Goal: Task Accomplishment & Management: Manage account settings

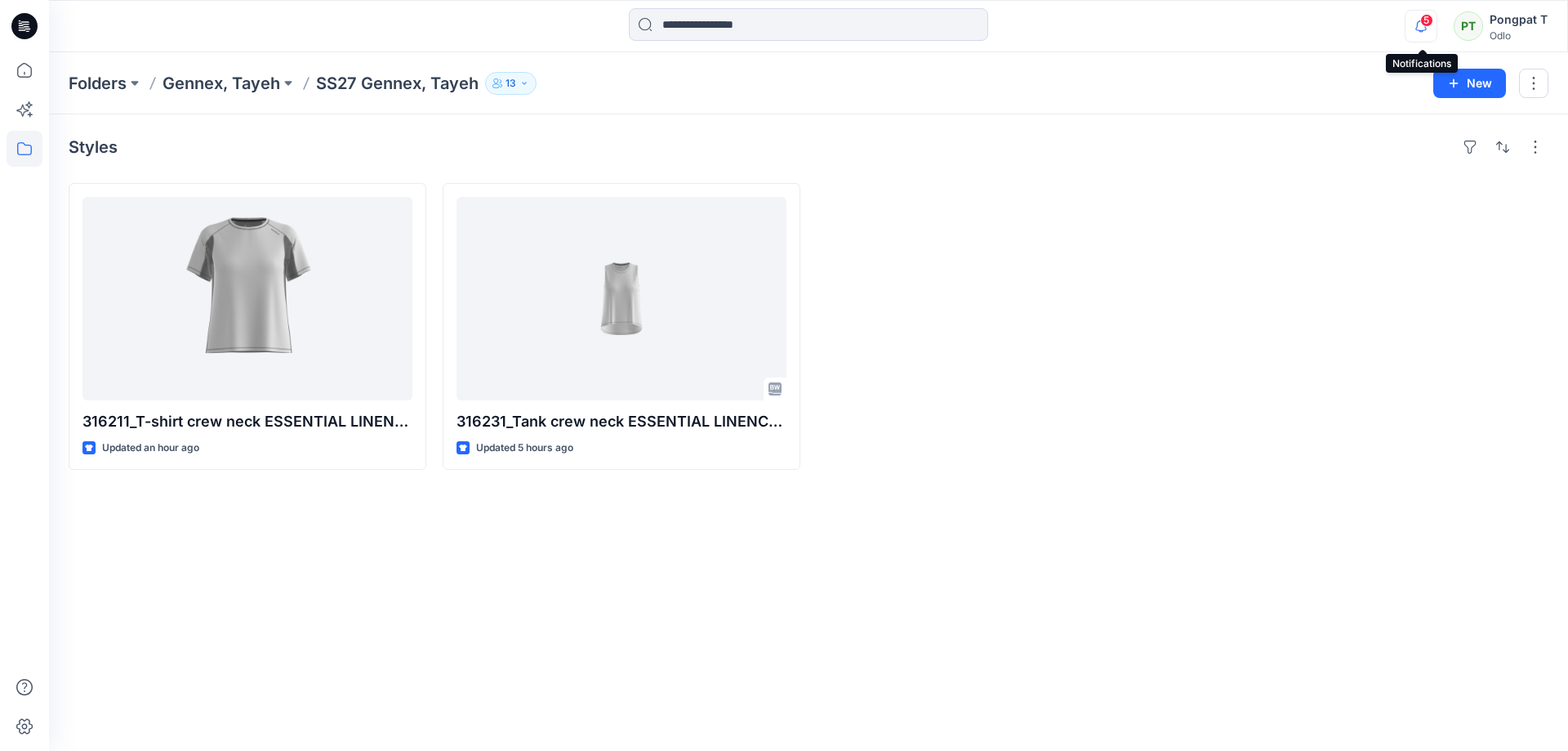
click at [1415, 21] on icon "button" at bounding box center [1420, 26] width 31 height 32
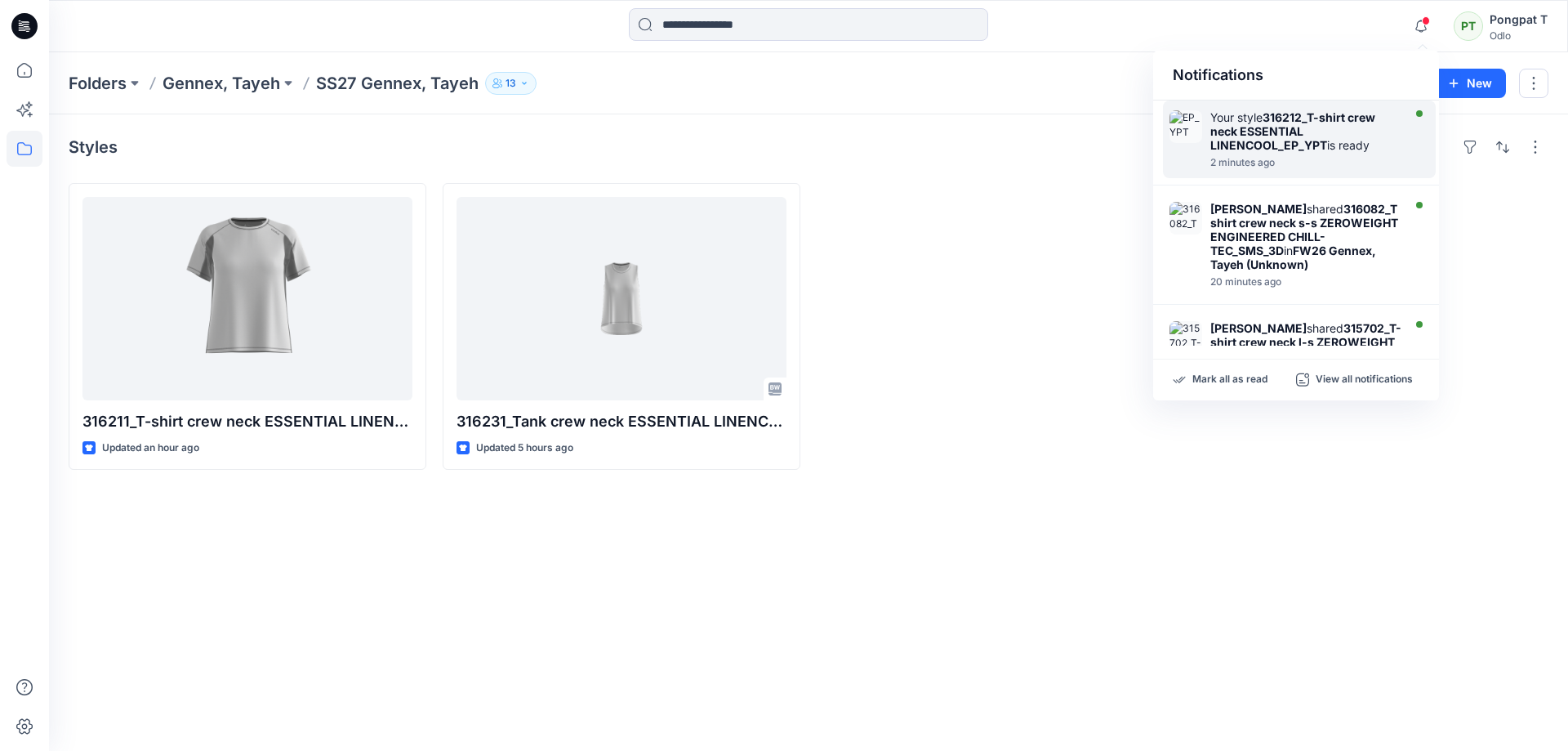
click at [1305, 139] on strong "316212_T-shirt crew neck ESSENTIAL LINENCOOL_EP_YPT" at bounding box center [1293, 131] width 165 height 41
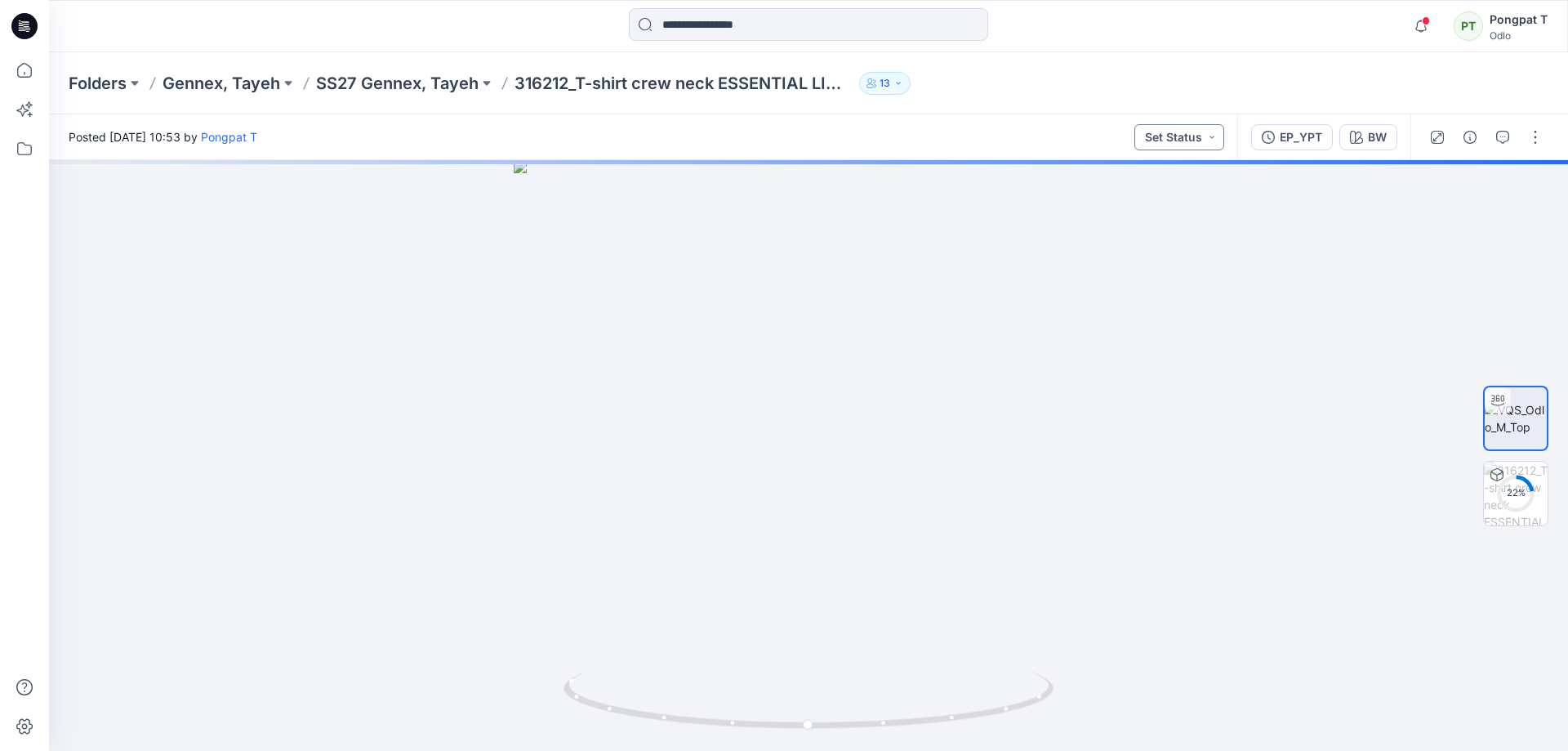
click at [1211, 142] on button "Set Status" at bounding box center [1179, 137] width 90 height 26
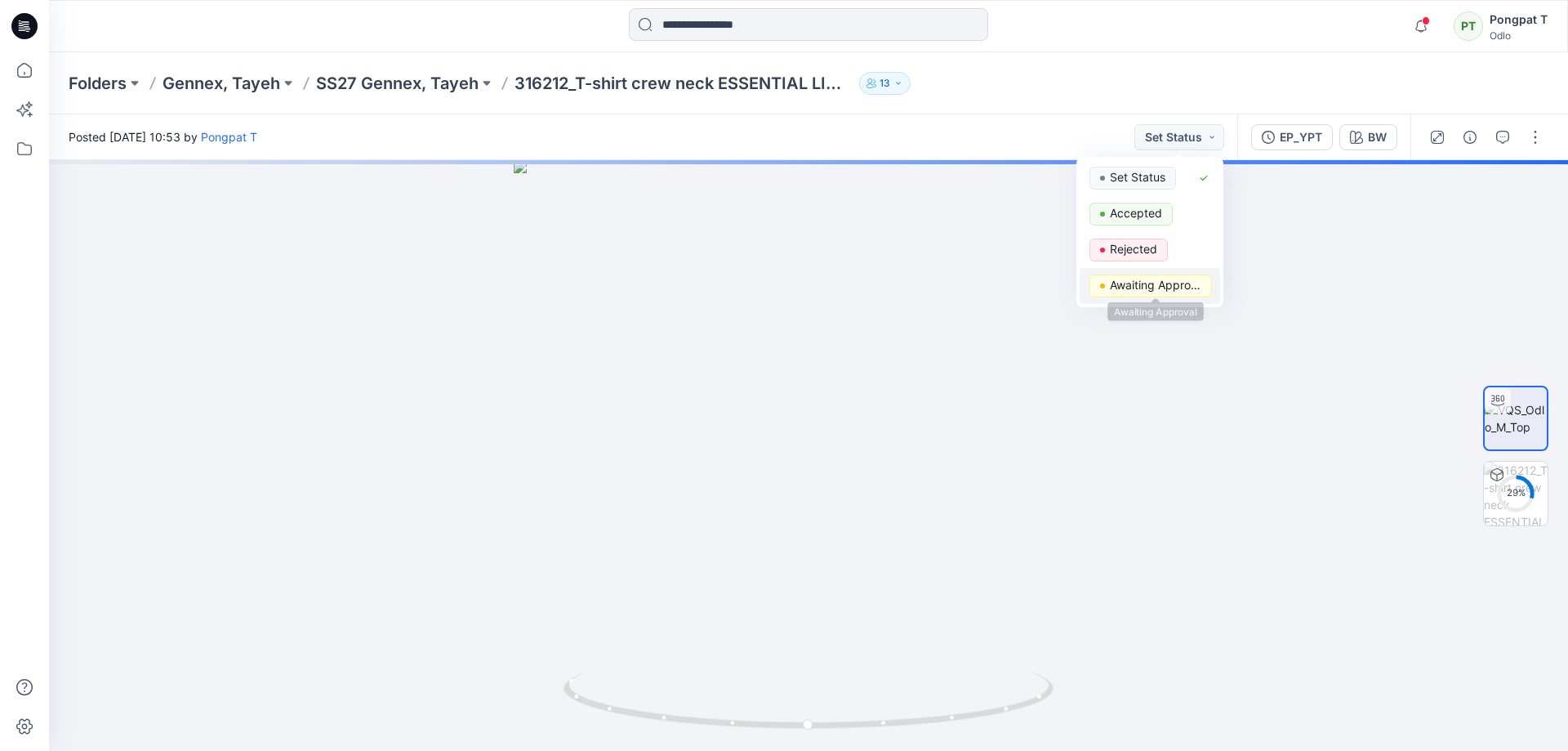
click at [1166, 285] on p "Awaiting Approval" at bounding box center [1156, 285] width 91 height 22
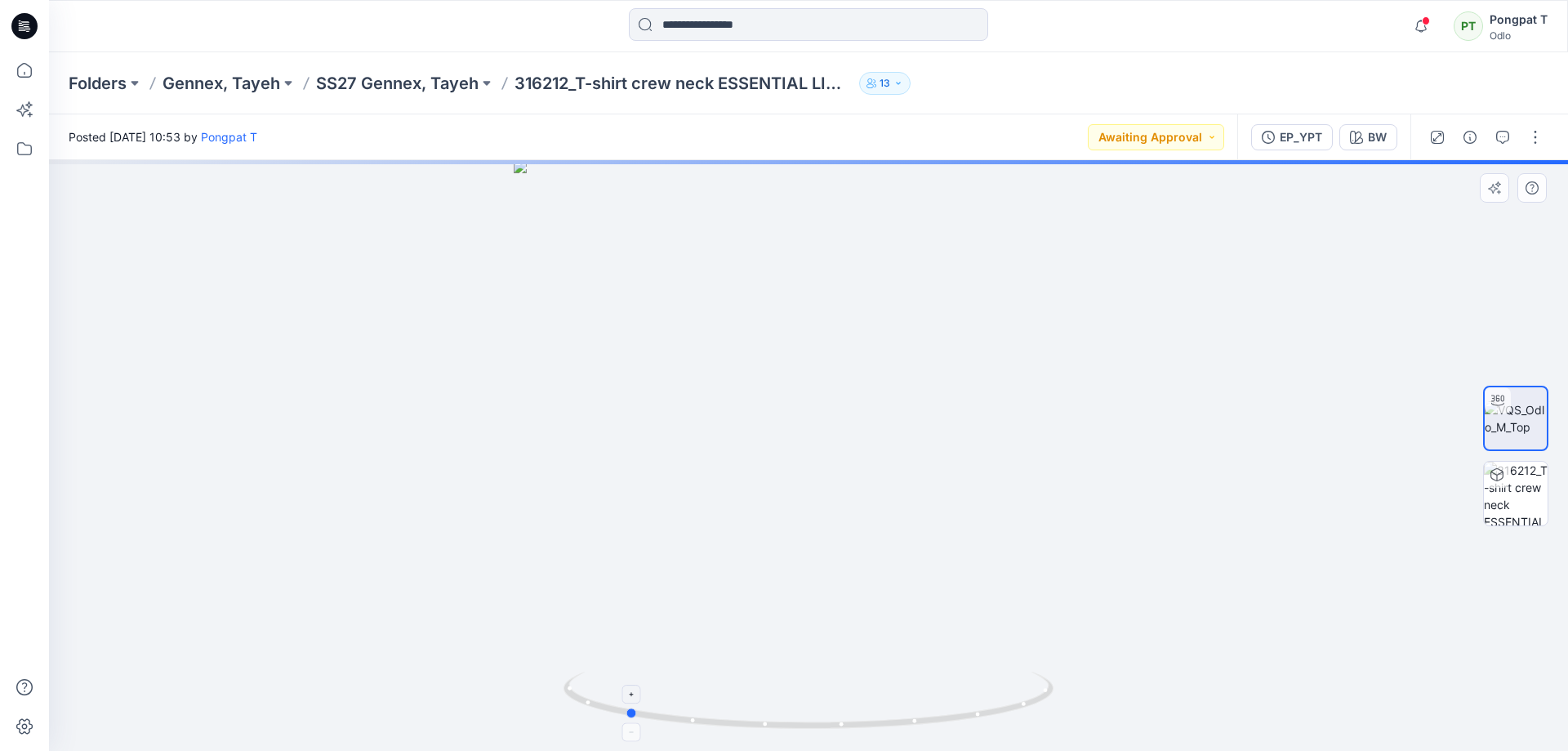
drag, startPoint x: 991, startPoint y: 677, endPoint x: 843, endPoint y: 690, distance: 148.6
click at [843, 690] on div at bounding box center [808, 455] width 1519 height 591
drag, startPoint x: 1021, startPoint y: 709, endPoint x: 778, endPoint y: 716, distance: 243.1
click at [778, 716] on icon at bounding box center [810, 702] width 494 height 61
drag, startPoint x: 923, startPoint y: 314, endPoint x: 1055, endPoint y: 336, distance: 133.8
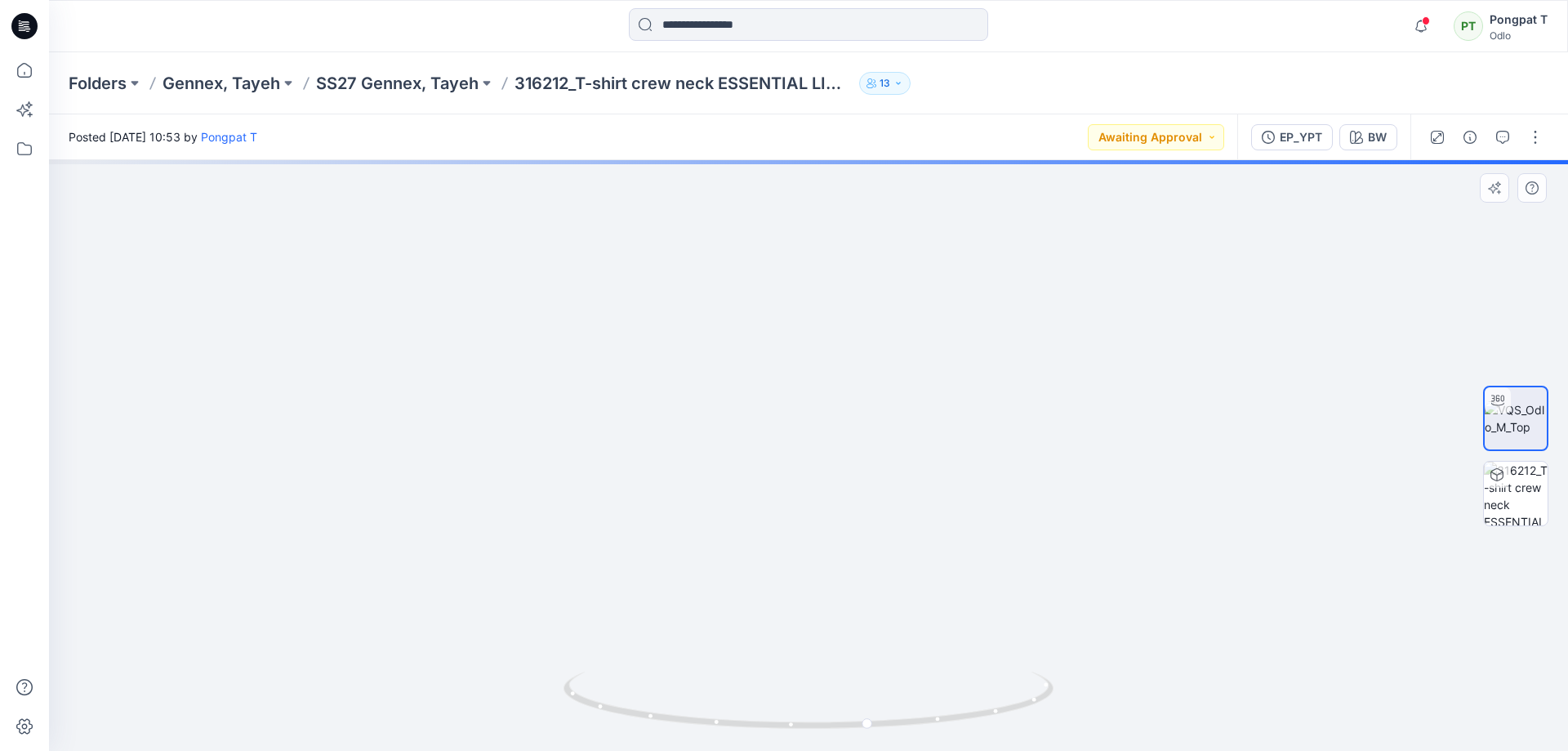
click at [925, 744] on div at bounding box center [808, 455] width 1519 height 591
drag, startPoint x: 1078, startPoint y: 316, endPoint x: 893, endPoint y: 604, distance: 342.3
click at [893, 604] on img at bounding box center [627, 427] width 2164 height 647
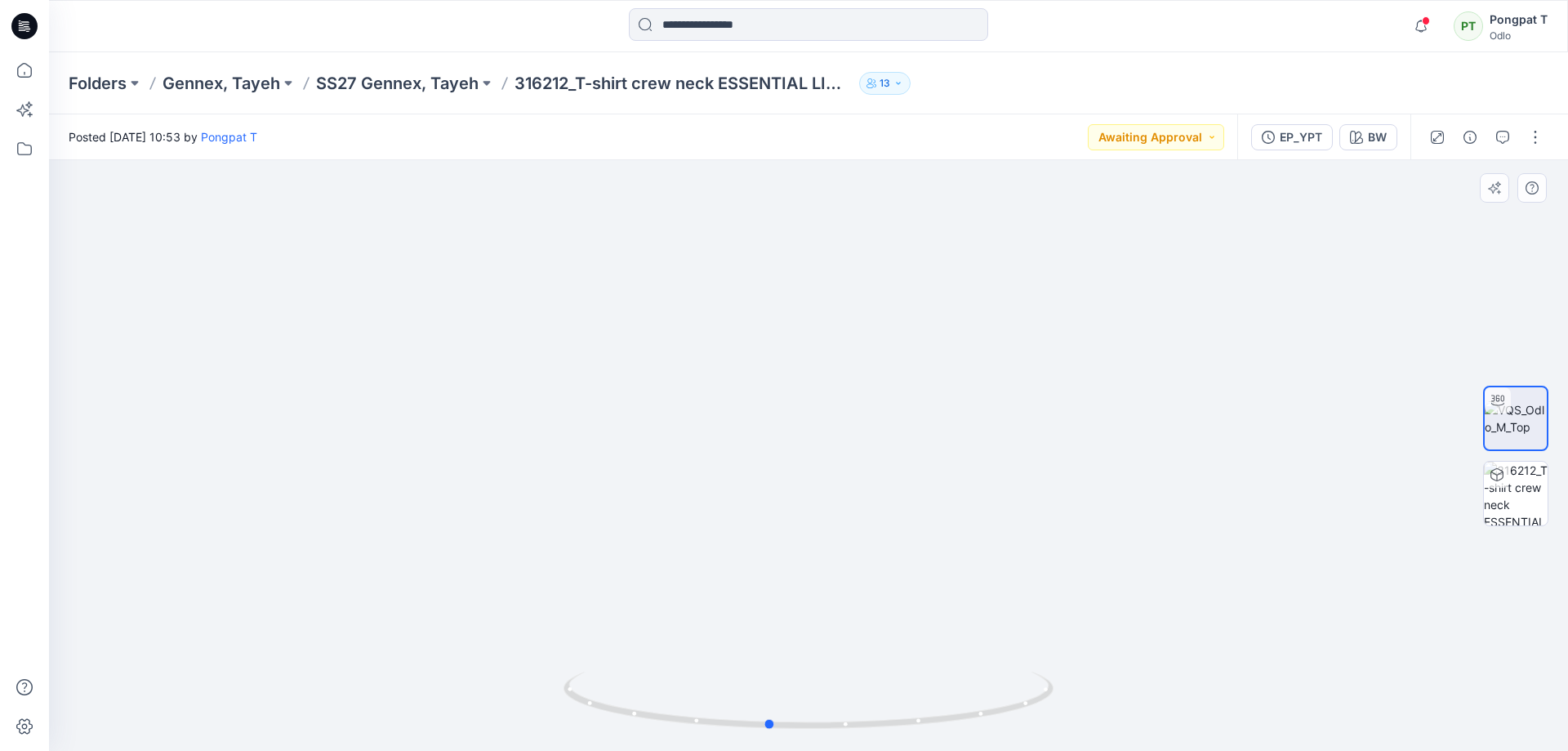
drag, startPoint x: 969, startPoint y: 715, endPoint x: 892, endPoint y: 636, distance: 110.3
click at [892, 636] on div at bounding box center [808, 455] width 1519 height 591
click at [1527, 490] on img at bounding box center [1515, 493] width 64 height 64
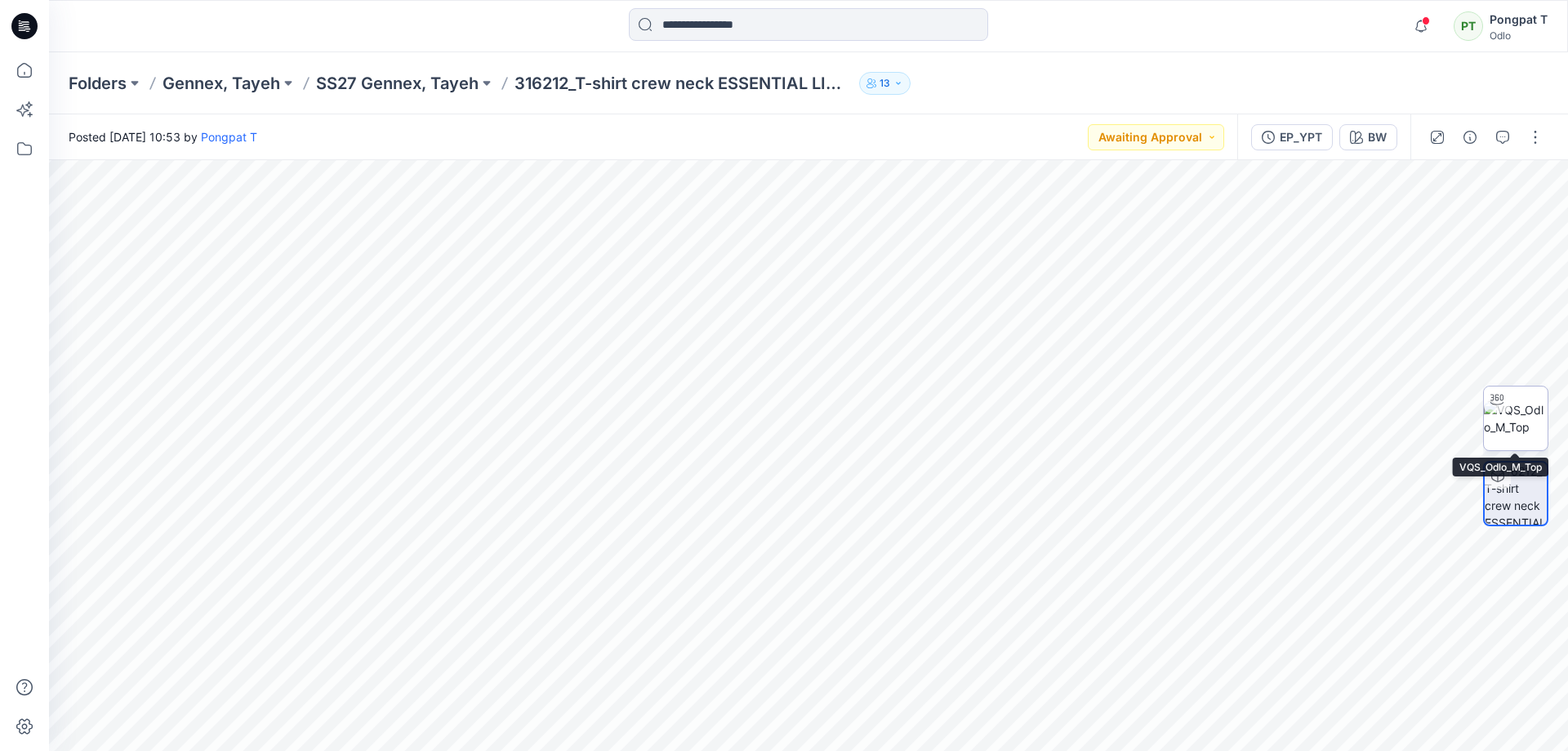
click at [1520, 423] on img at bounding box center [1515, 418] width 64 height 34
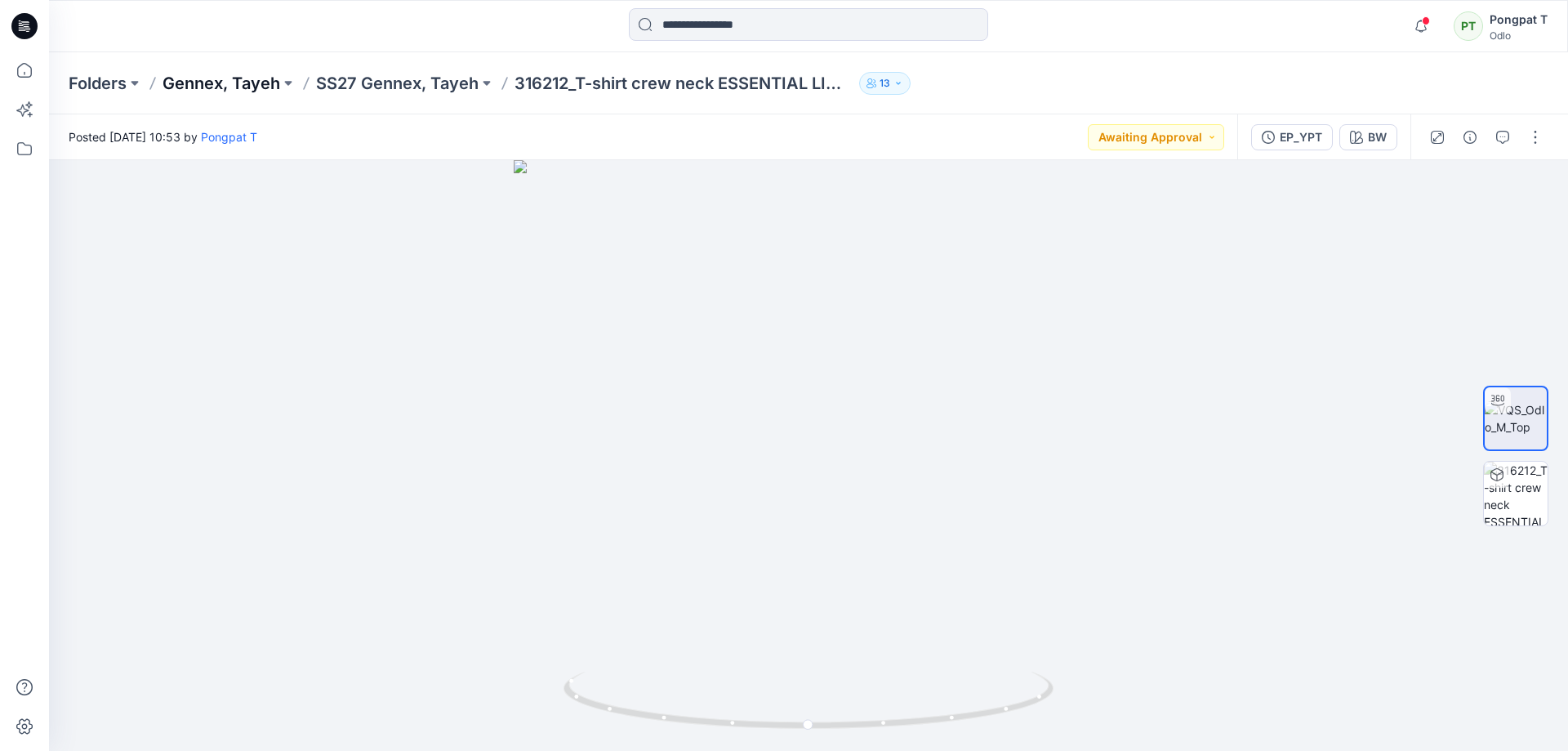
click at [242, 87] on p "Gennex, Tayeh" at bounding box center [220, 83] width 117 height 23
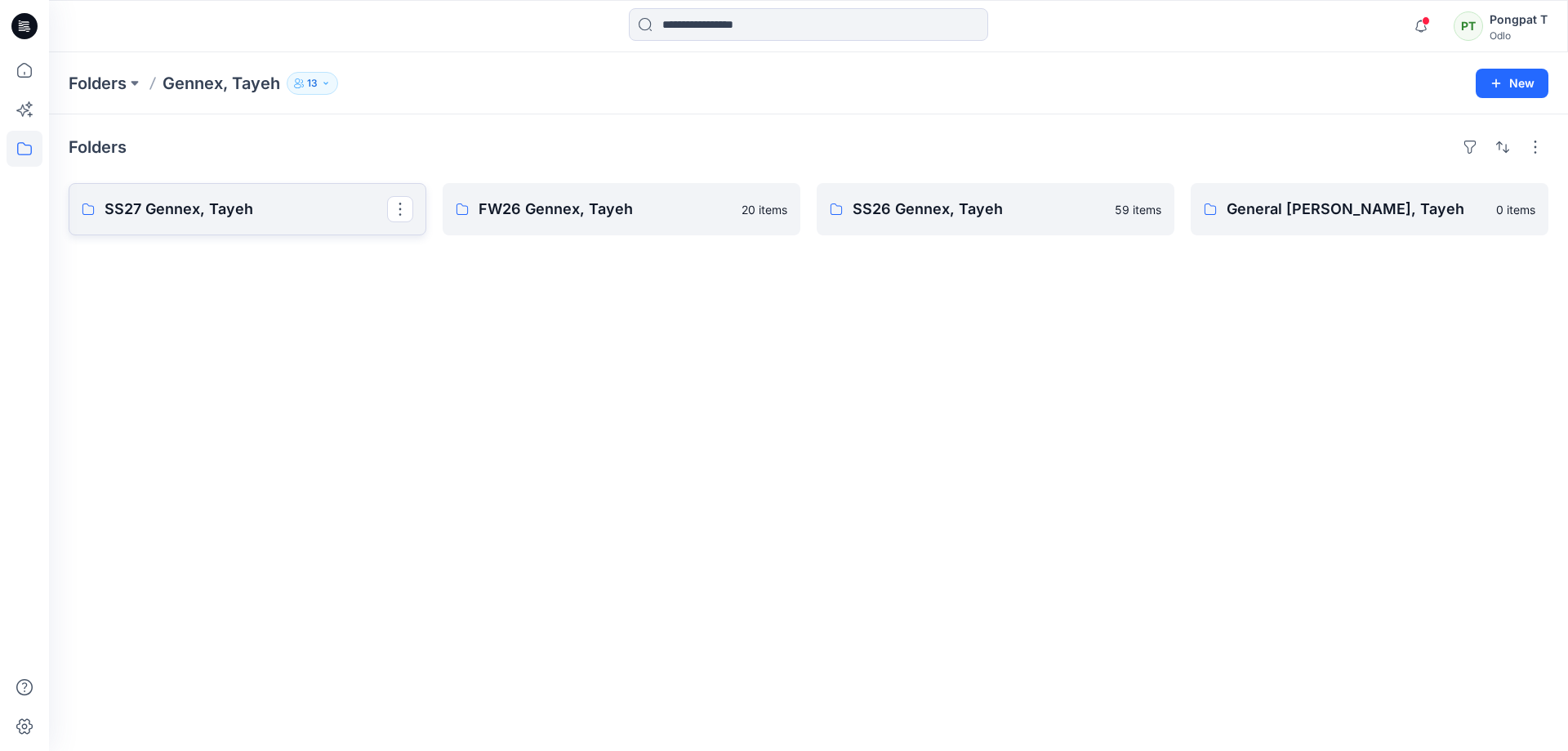
click at [196, 203] on p "SS27 Gennex, Tayeh" at bounding box center [246, 210] width 282 height 23
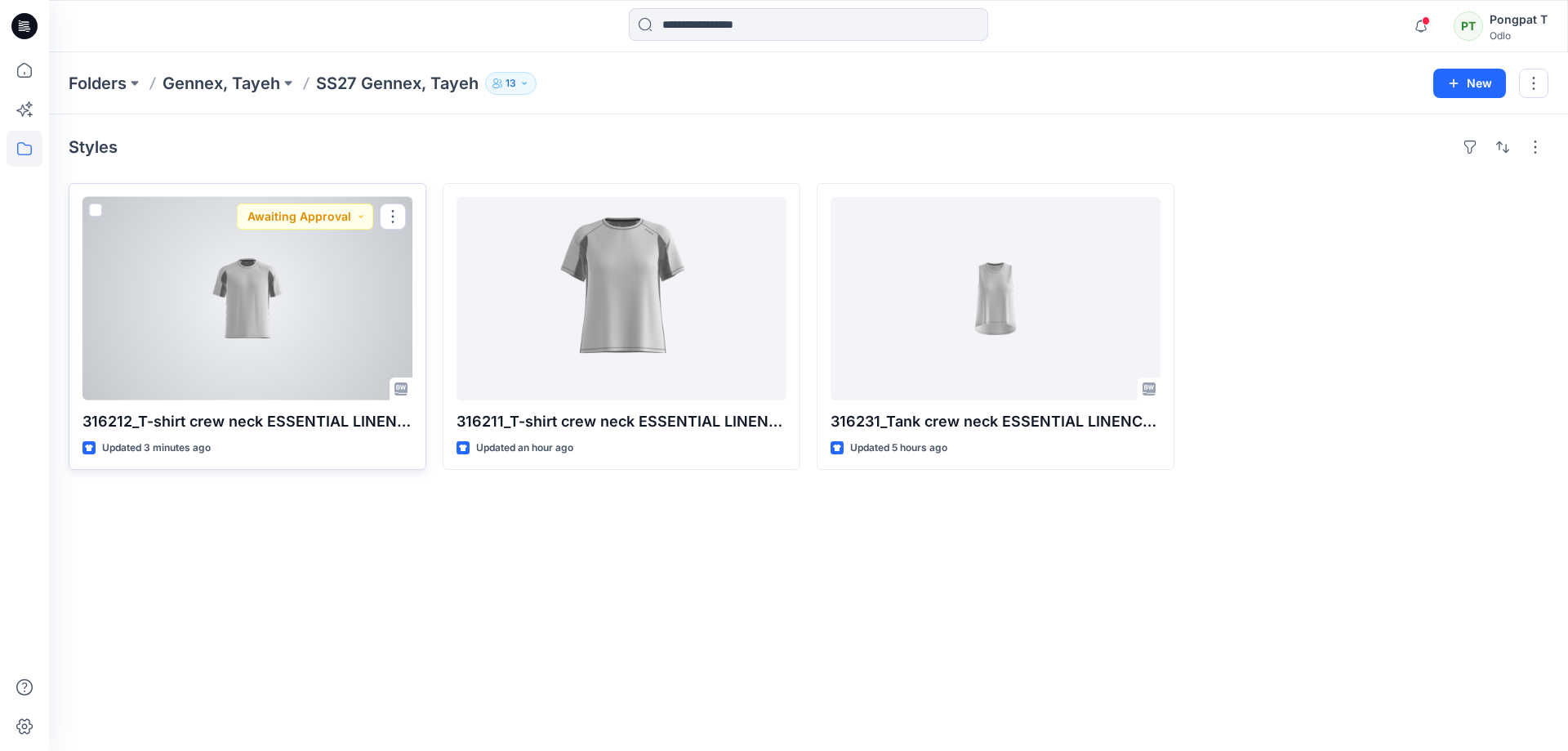
click at [261, 299] on div at bounding box center [247, 298] width 330 height 203
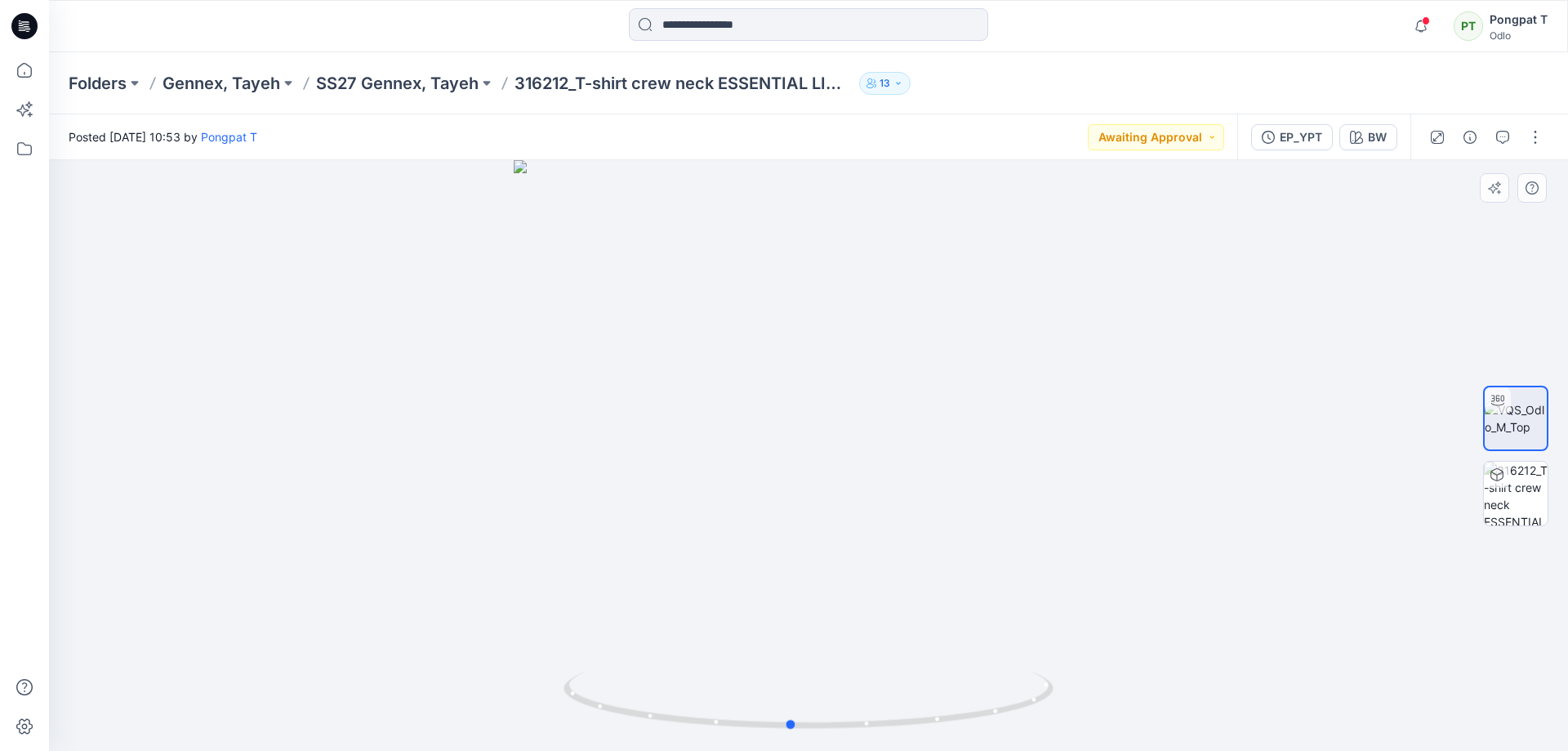
drag, startPoint x: 942, startPoint y: 492, endPoint x: 924, endPoint y: 556, distance: 66.5
click at [924, 556] on div at bounding box center [808, 455] width 1519 height 591
click at [1525, 497] on img at bounding box center [1515, 493] width 64 height 64
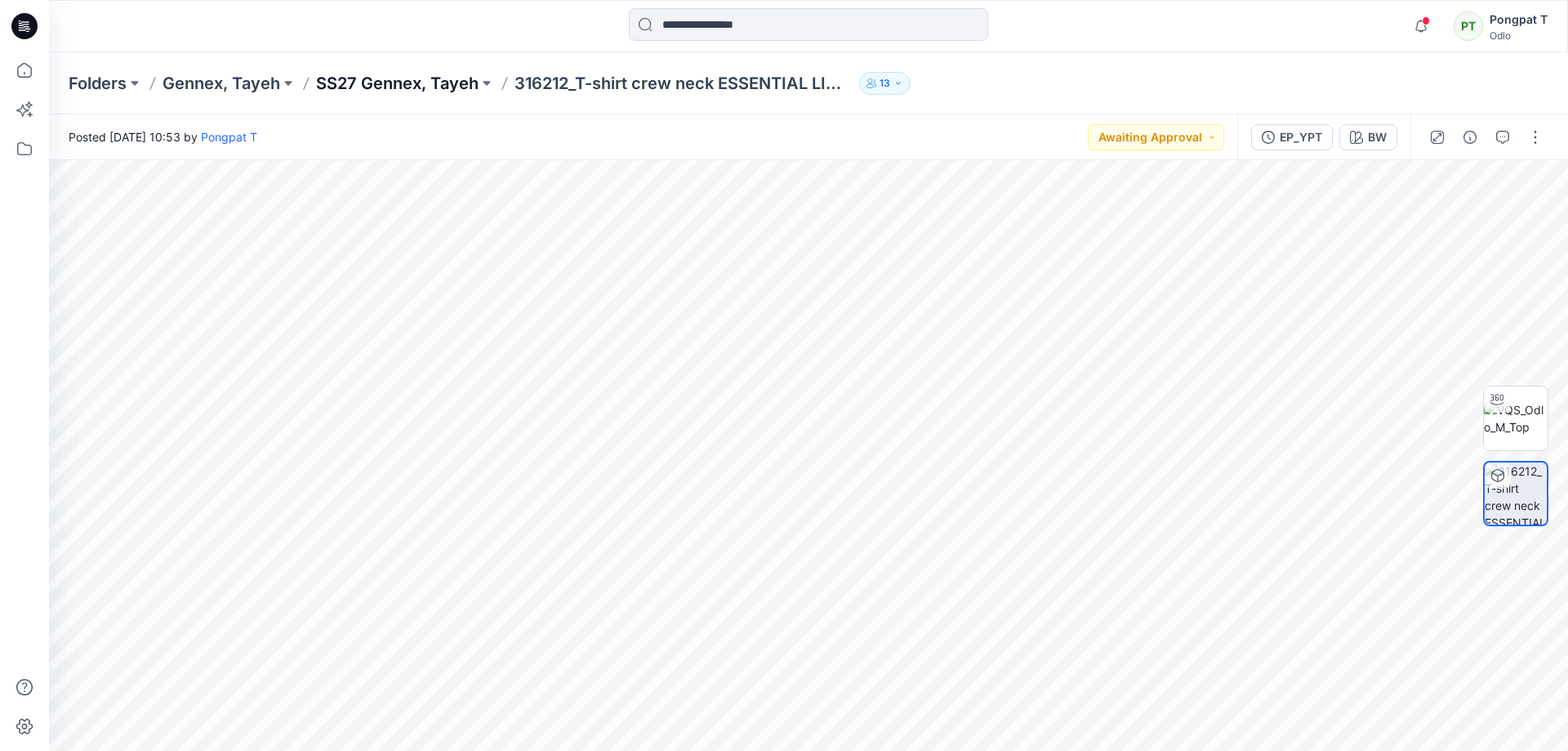
click at [412, 87] on p "SS27 Gennex, Tayeh" at bounding box center [397, 83] width 162 height 23
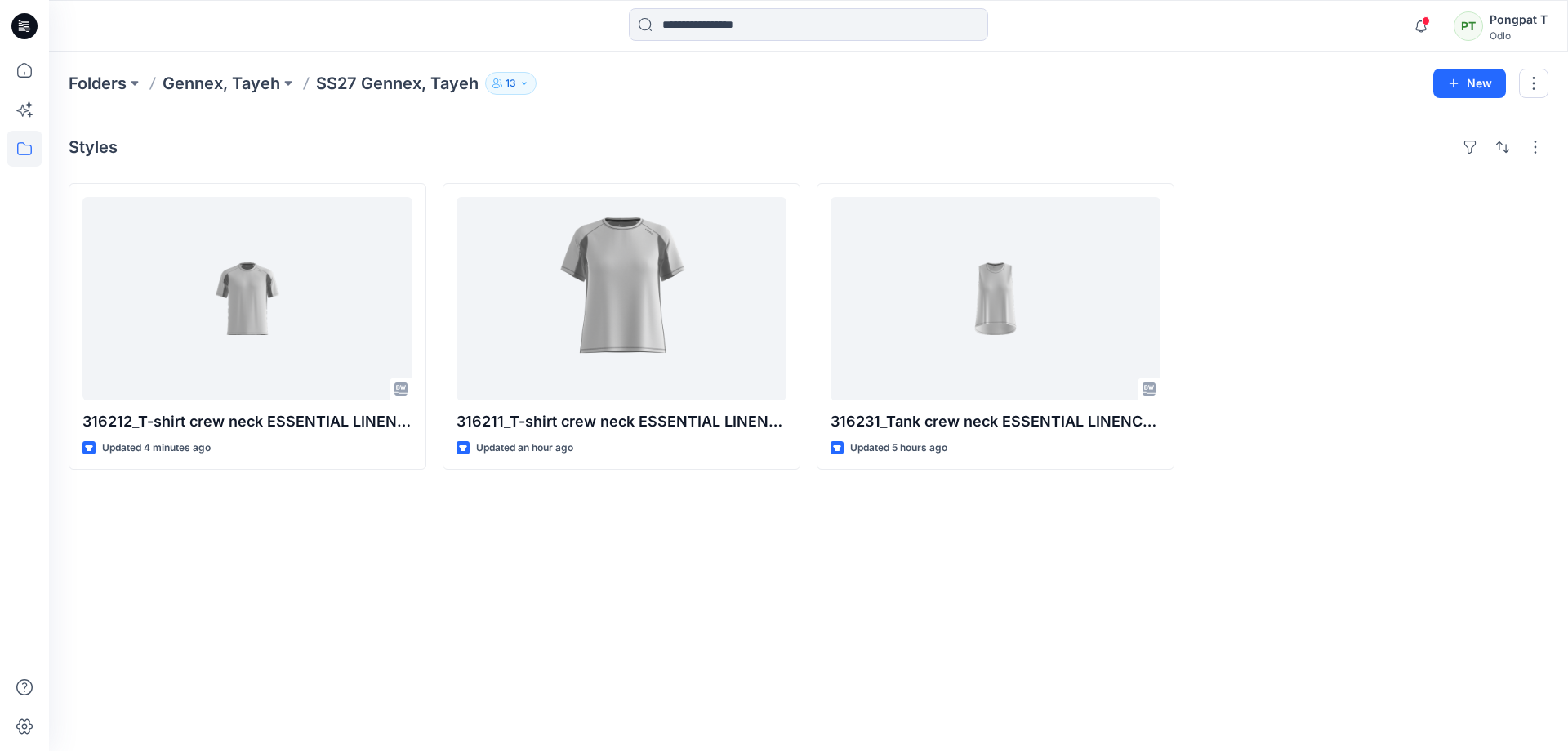
click at [640, 663] on div "Styles 316212_T-shirt crew neck ESSENTIAL LINENCOOL_EP_YPT Updated 4 minutes ag…" at bounding box center [808, 433] width 1519 height 636
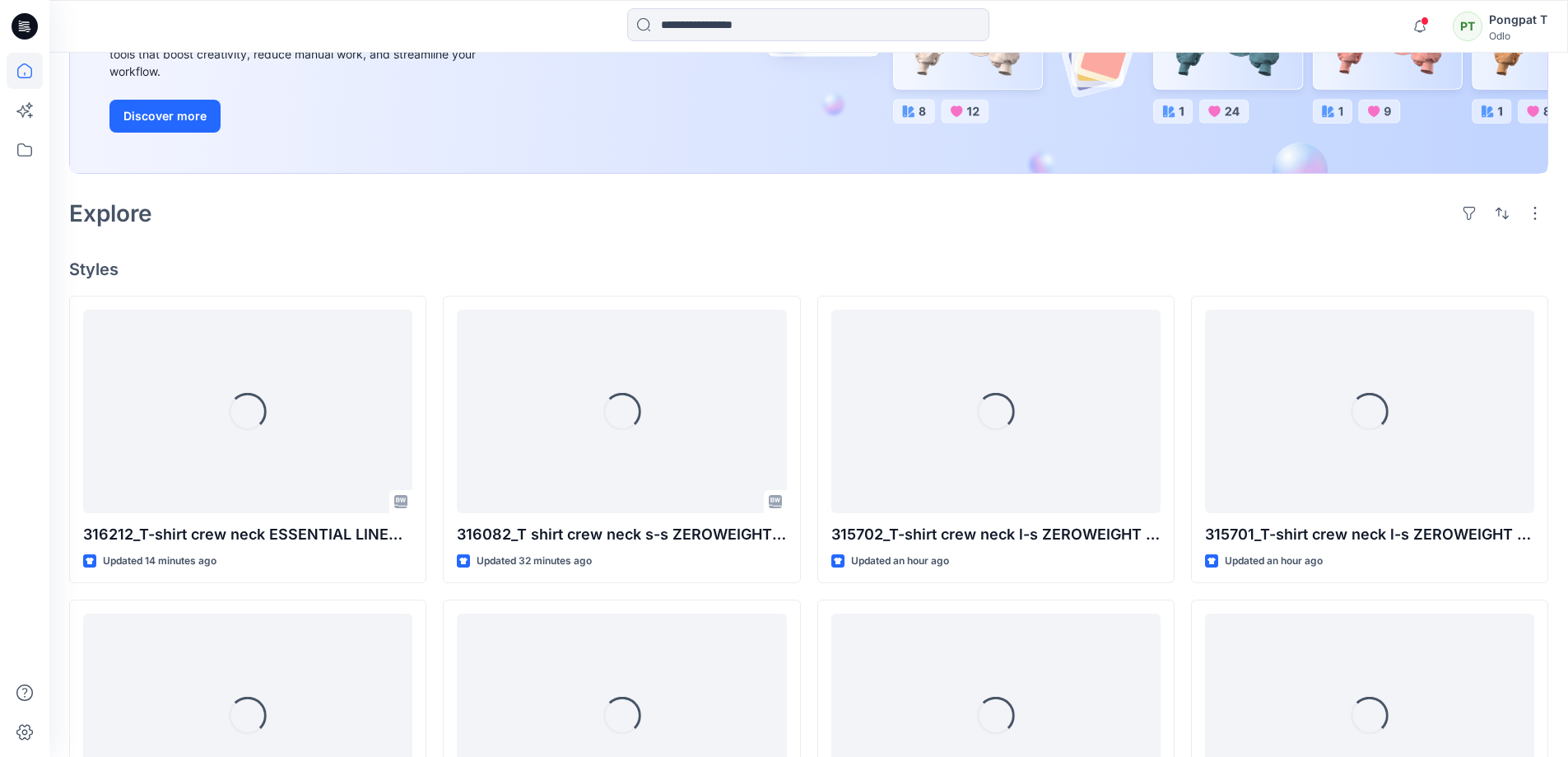
scroll to position [494, 0]
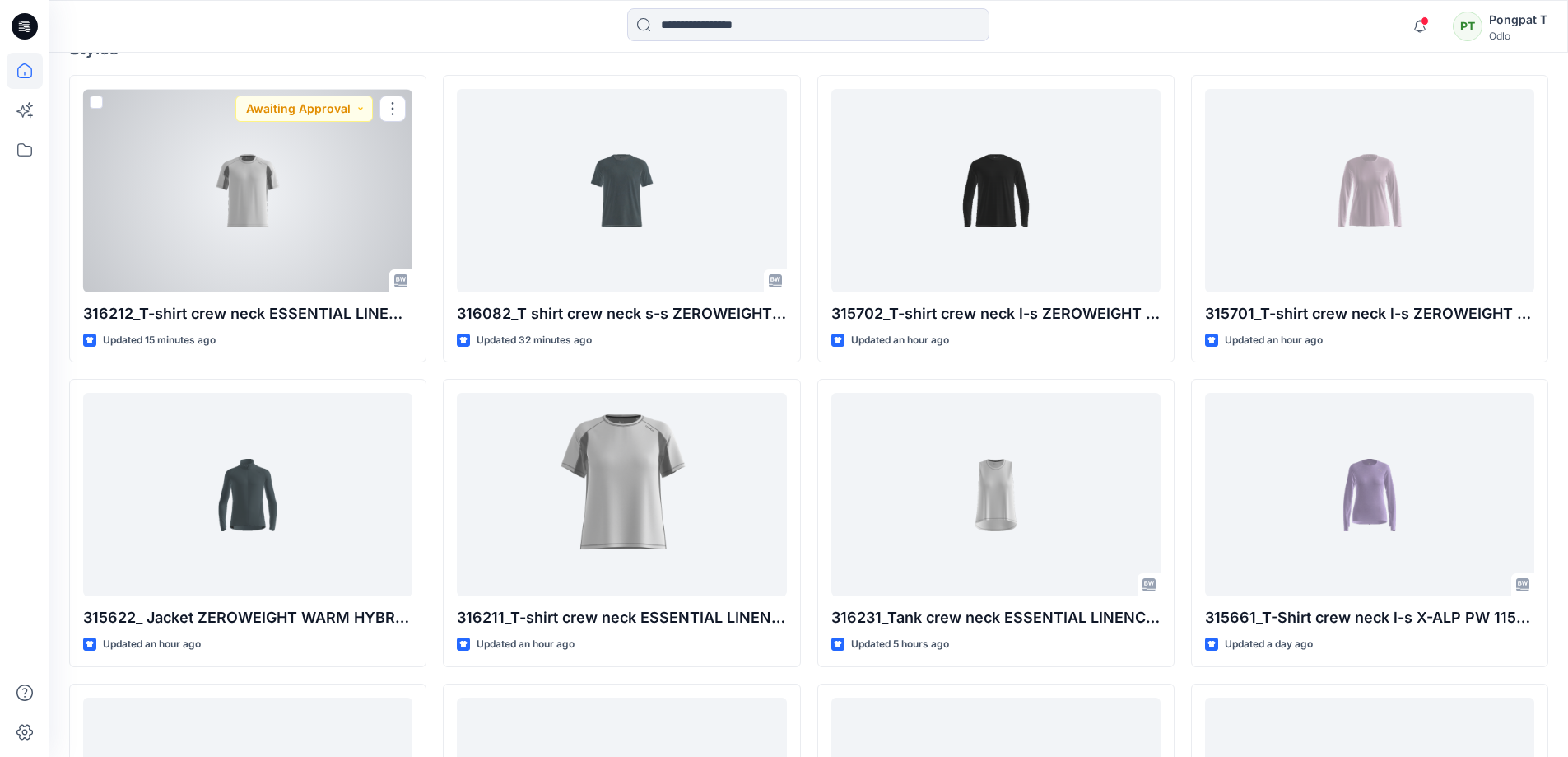
drag, startPoint x: 225, startPoint y: 216, endPoint x: 465, endPoint y: 274, distance: 246.9
click at [225, 216] on div at bounding box center [247, 190] width 330 height 203
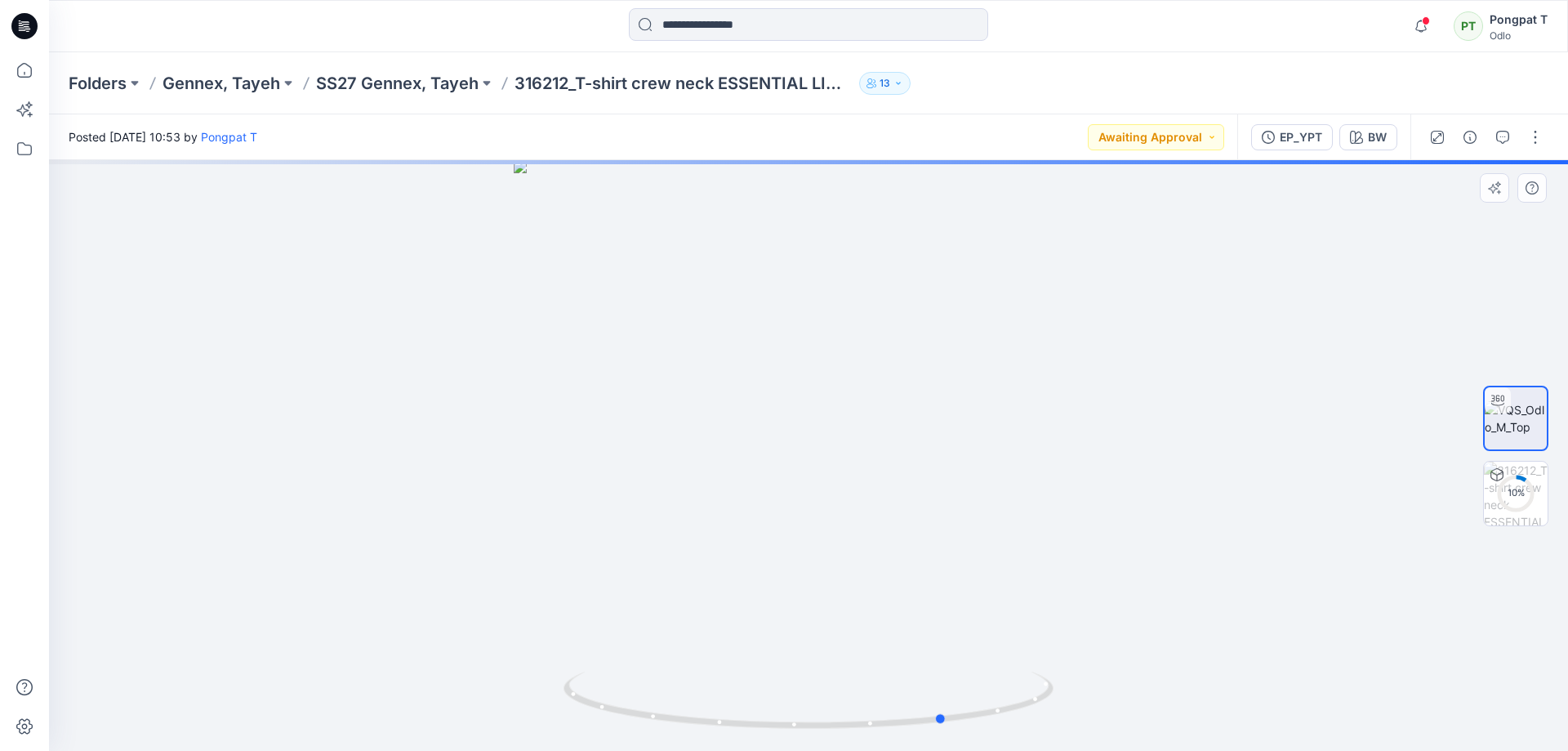
drag, startPoint x: 973, startPoint y: 686, endPoint x: 563, endPoint y: 662, distance: 410.7
click at [598, 668] on div at bounding box center [808, 455] width 1519 height 591
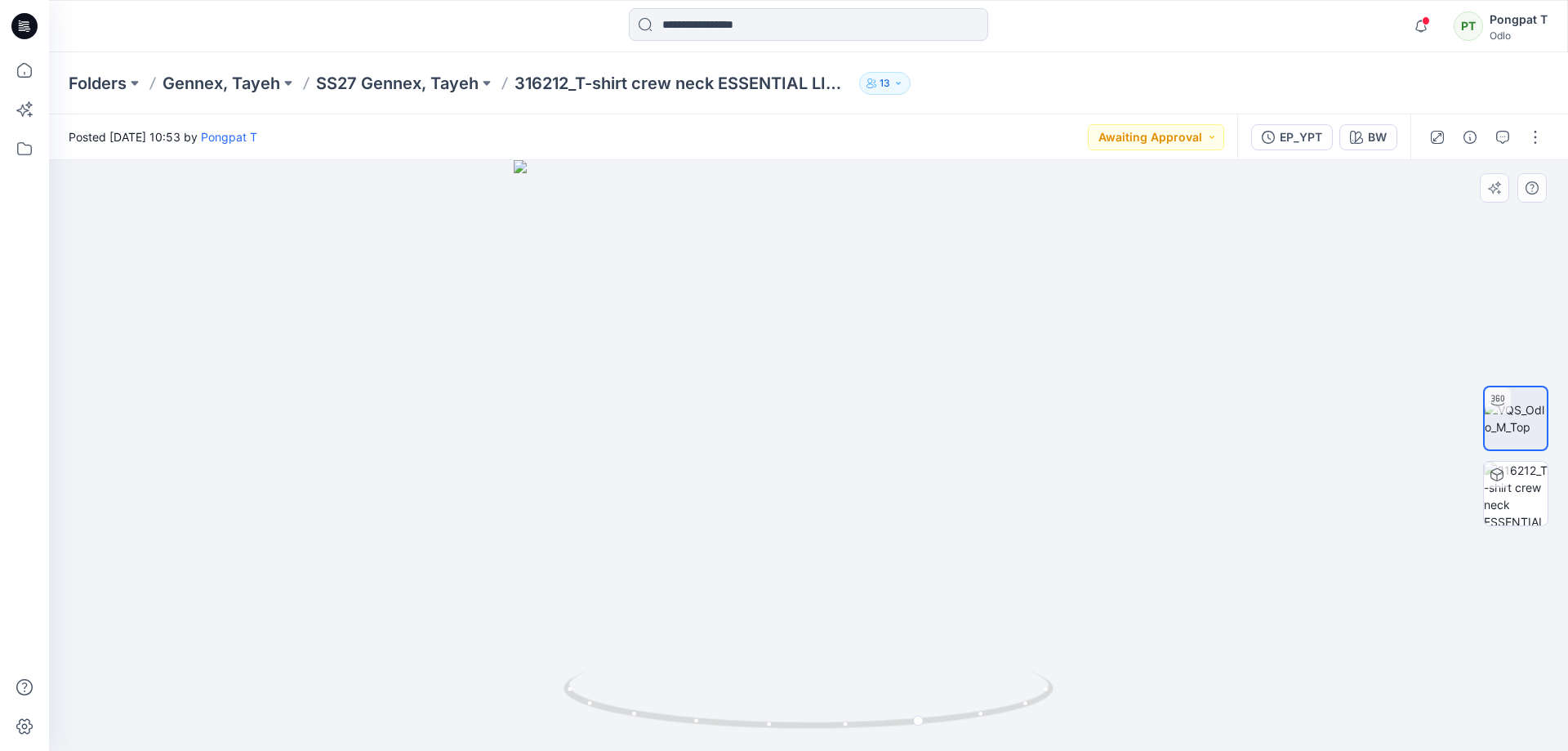
click at [1185, 603] on div at bounding box center [808, 455] width 1519 height 591
drag, startPoint x: 814, startPoint y: 496, endPoint x: 806, endPoint y: 563, distance: 67.5
click at [735, 493] on div at bounding box center [808, 455] width 1519 height 591
drag, startPoint x: 900, startPoint y: 631, endPoint x: 1228, endPoint y: 583, distance: 331.5
click at [1228, 583] on div at bounding box center [808, 455] width 1519 height 591
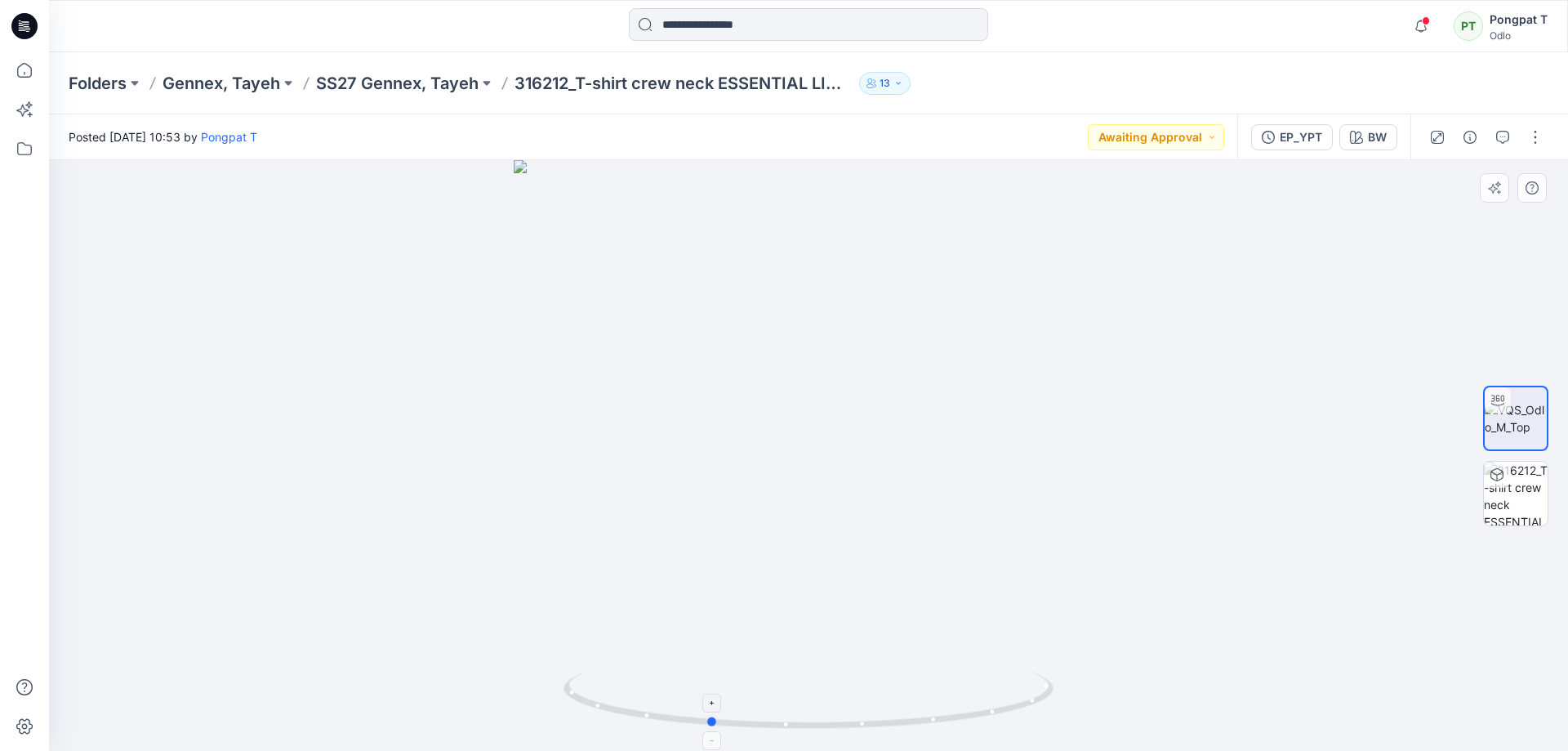
drag, startPoint x: 970, startPoint y: 702, endPoint x: 986, endPoint y: 548, distance: 154.8
click at [920, 695] on icon at bounding box center [810, 702] width 494 height 61
click at [1416, 26] on icon "button" at bounding box center [1420, 26] width 31 height 32
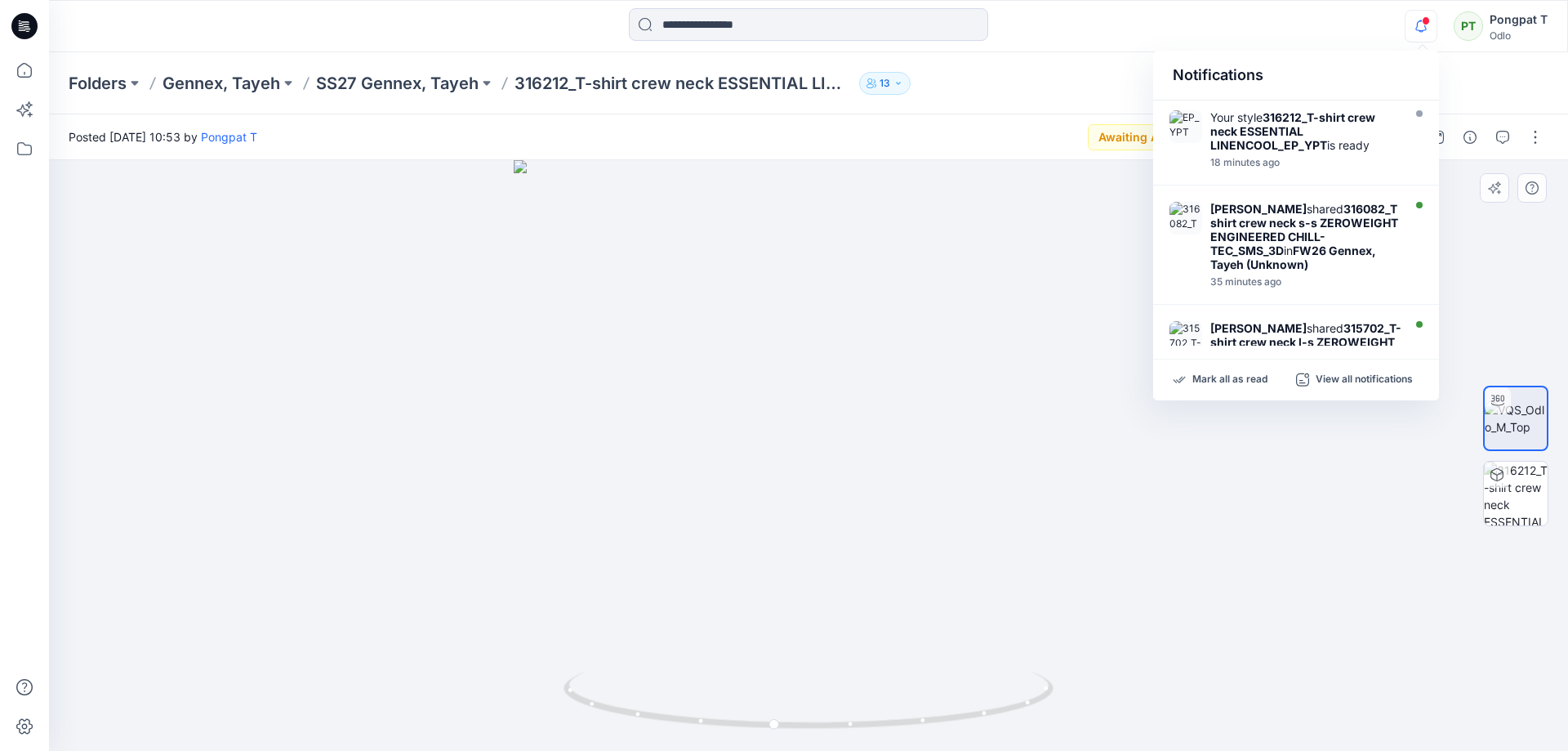
click at [1165, 710] on div at bounding box center [808, 455] width 1519 height 591
